Goal: Find specific fact: Find specific fact

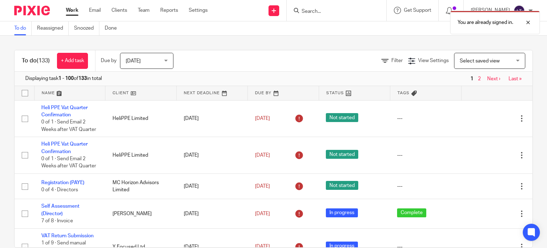
click at [359, 10] on div "You are already signed in." at bounding box center [407, 20] width 266 height 27
click at [343, 10] on div "You are already signed in." at bounding box center [407, 20] width 266 height 27
click at [335, 12] on div "You are already signed in." at bounding box center [407, 20] width 266 height 27
drag, startPoint x: 529, startPoint y: 22, endPoint x: 522, endPoint y: 23, distance: 7.1
click at [529, 22] on div at bounding box center [522, 22] width 19 height 9
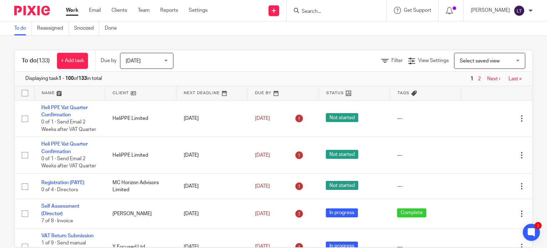
click at [319, 10] on div "You are already signed in." at bounding box center [407, 20] width 266 height 27
click at [322, 9] on input "Search" at bounding box center [333, 12] width 64 height 6
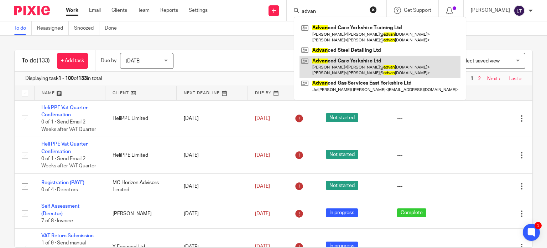
type input "advan"
click at [355, 70] on link at bounding box center [380, 67] width 161 height 22
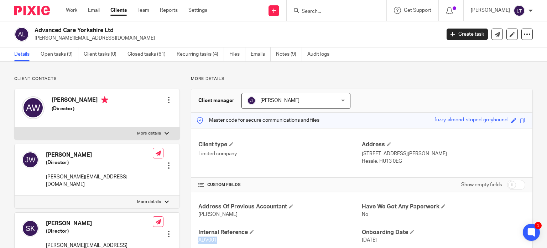
drag, startPoint x: 216, startPoint y: 238, endPoint x: 194, endPoint y: 239, distance: 22.1
click at [194, 239] on div "Address Of Previous Accountant [PERSON_NAME] Have We Got Any Paperwork No Inter…" at bounding box center [361, 235] width 341 height 87
copy span "ADV001"
click at [361, 16] on div at bounding box center [337, 10] width 100 height 21
click at [335, 14] on input "Search" at bounding box center [333, 12] width 64 height 6
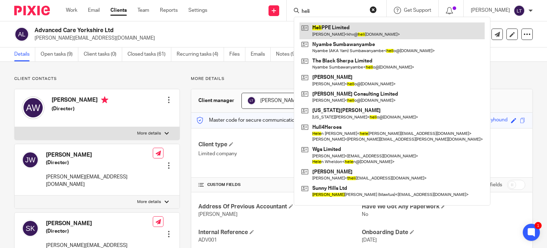
type input "heli"
click at [340, 28] on link at bounding box center [392, 30] width 185 height 16
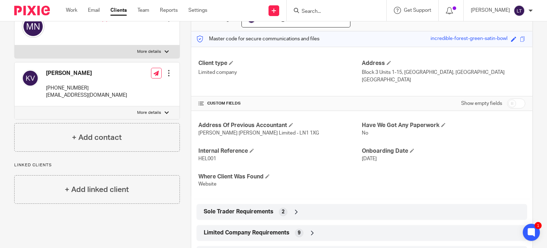
scroll to position [107, 0]
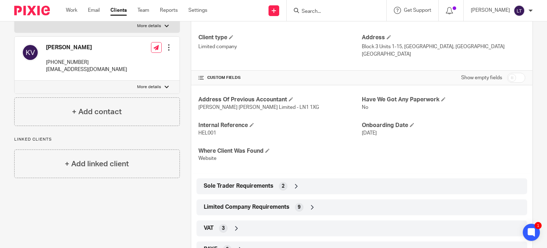
click at [234, 228] on icon at bounding box center [236, 227] width 7 height 7
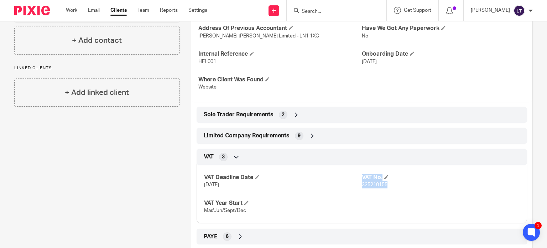
drag, startPoint x: 385, startPoint y: 183, endPoint x: 358, endPoint y: 184, distance: 27.5
click at [358, 184] on div "VAT Deadline Date [DATE] VAT No. 325210155 VAT Year Start Mar/Jun/Sept/Dec" at bounding box center [362, 191] width 331 height 64
click at [363, 185] on span "325210155" at bounding box center [375, 184] width 26 height 5
drag, startPoint x: 358, startPoint y: 185, endPoint x: 381, endPoint y: 182, distance: 23.0
click at [381, 182] on div "VAT Deadline Date [DATE] VAT No. 325210155 VAT Year Start Mar/Jun/Sept/Dec" at bounding box center [362, 191] width 331 height 64
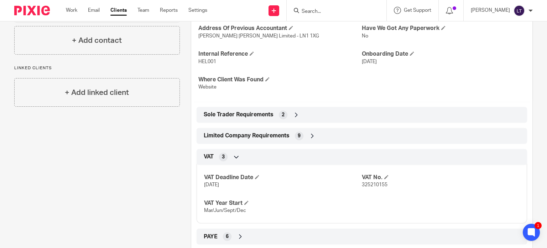
click at [385, 183] on p "325210155" at bounding box center [441, 184] width 158 height 7
drag, startPoint x: 385, startPoint y: 185, endPoint x: 359, endPoint y: 186, distance: 25.3
click at [362, 186] on p "325210155" at bounding box center [441, 184] width 158 height 7
copy span "325210155"
